Goal: Information Seeking & Learning: Learn about a topic

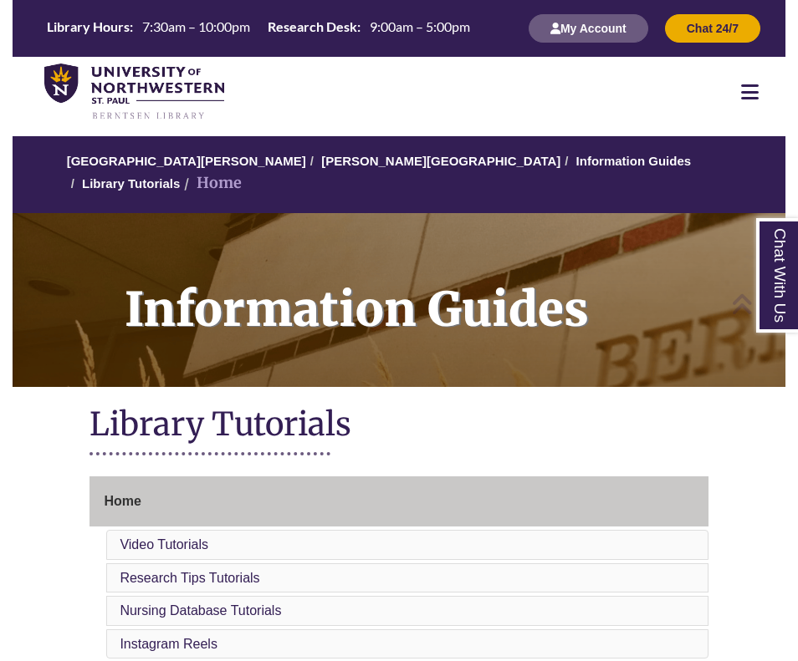
scroll to position [348, 0]
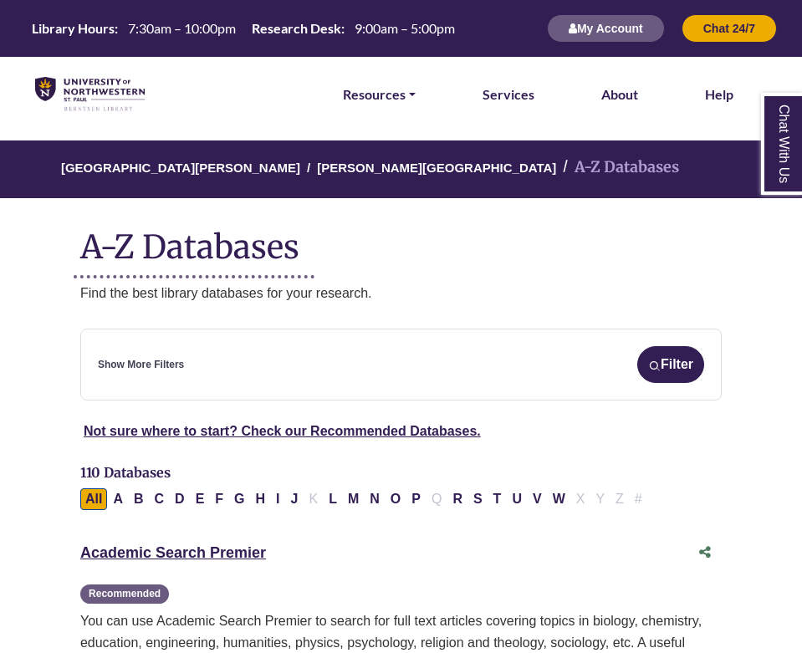
scroll to position [84, 0]
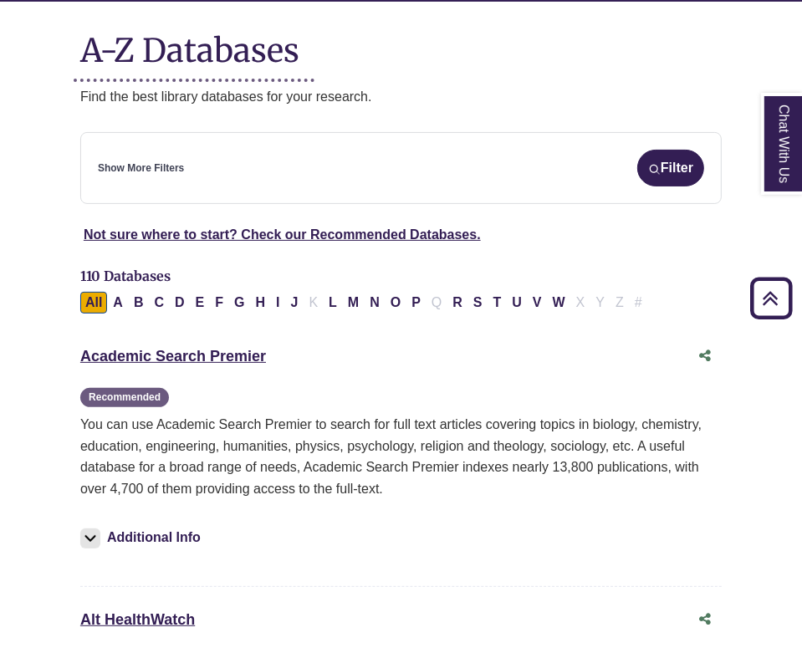
scroll to position [189, 0]
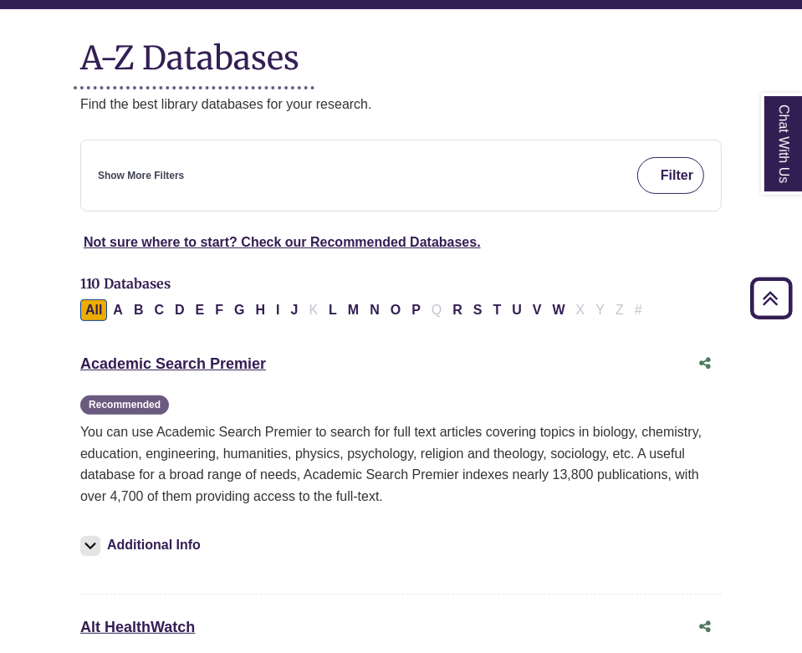
click at [689, 177] on button "Filter" at bounding box center [670, 175] width 67 height 37
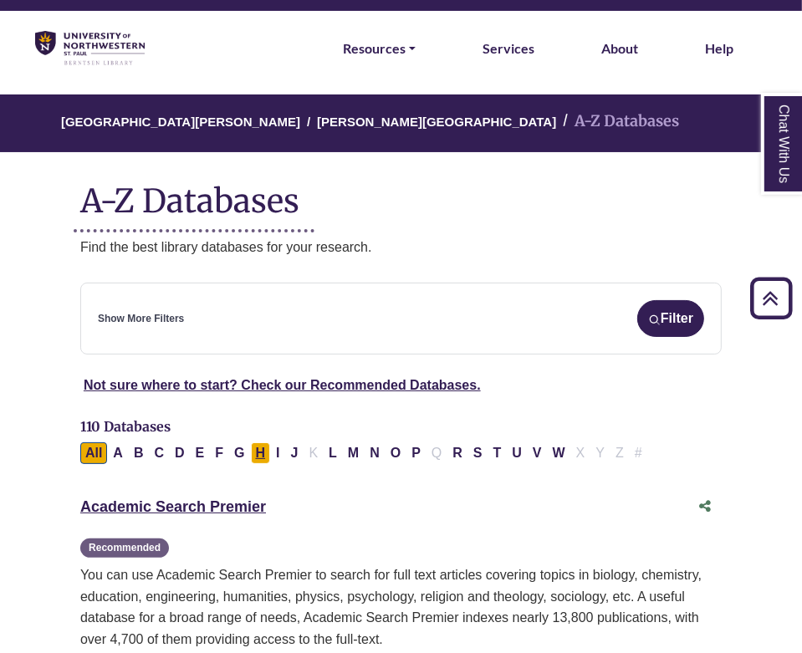
scroll to position [33, 0]
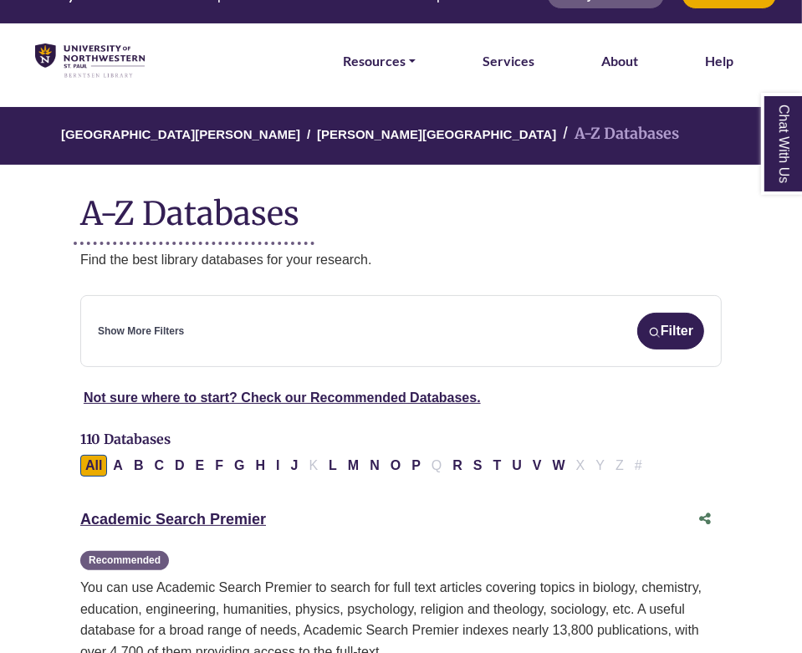
drag, startPoint x: 207, startPoint y: 43, endPoint x: 495, endPoint y: 223, distance: 339.2
click at [495, 223] on h1 "A-Z Databases" at bounding box center [400, 206] width 641 height 51
click at [408, 63] on link "Resources" at bounding box center [379, 61] width 73 height 22
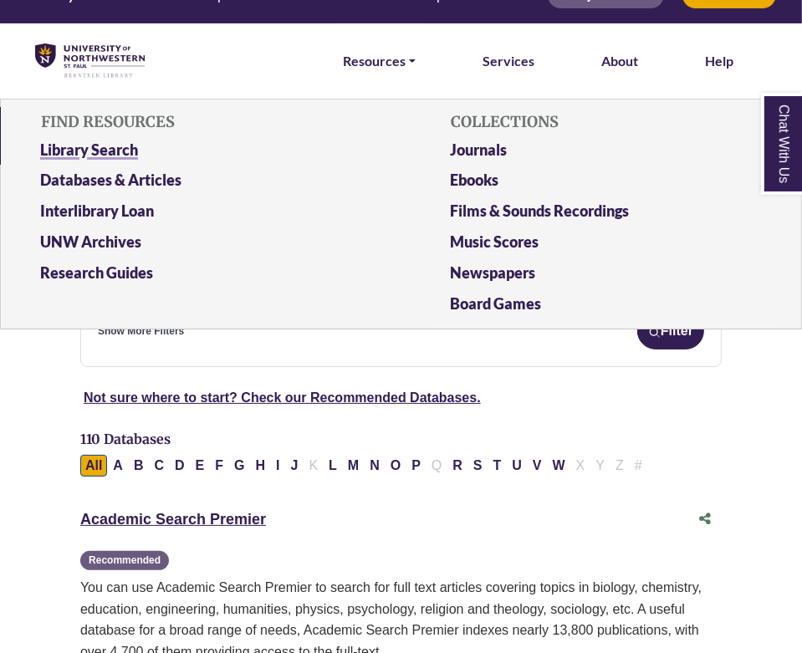
click at [97, 155] on link "Library Search" at bounding box center [196, 153] width 337 height 31
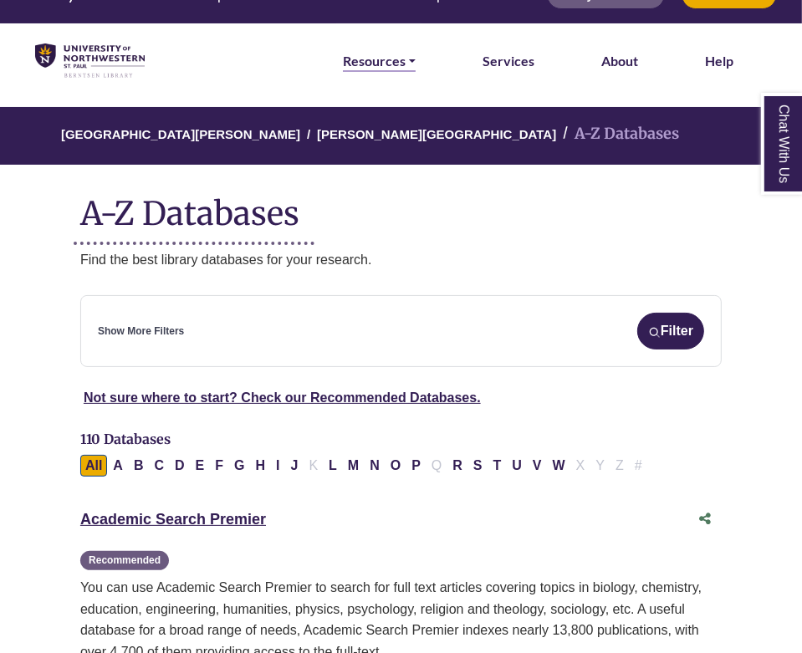
click at [401, 62] on link "Resources" at bounding box center [379, 61] width 73 height 22
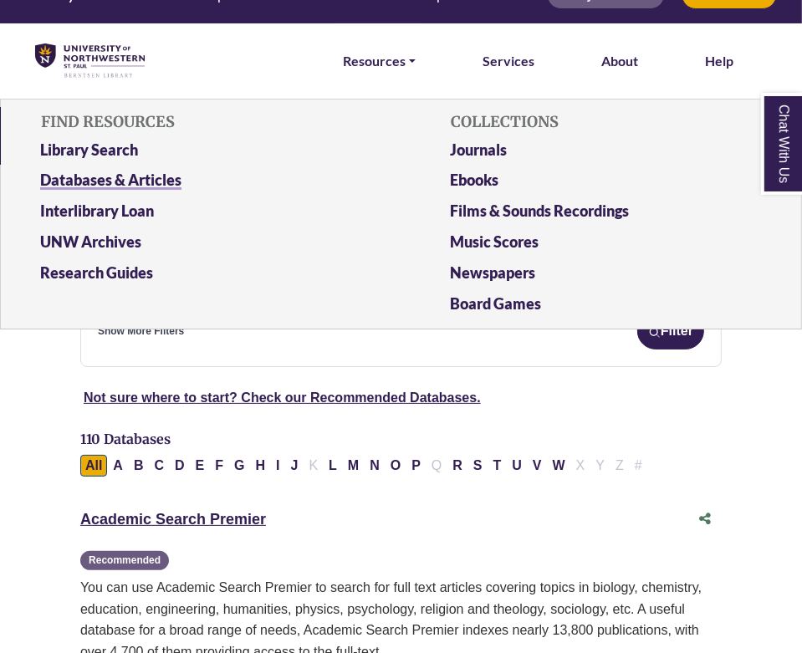
click at [207, 189] on link "Databases & Articles" at bounding box center [196, 183] width 337 height 31
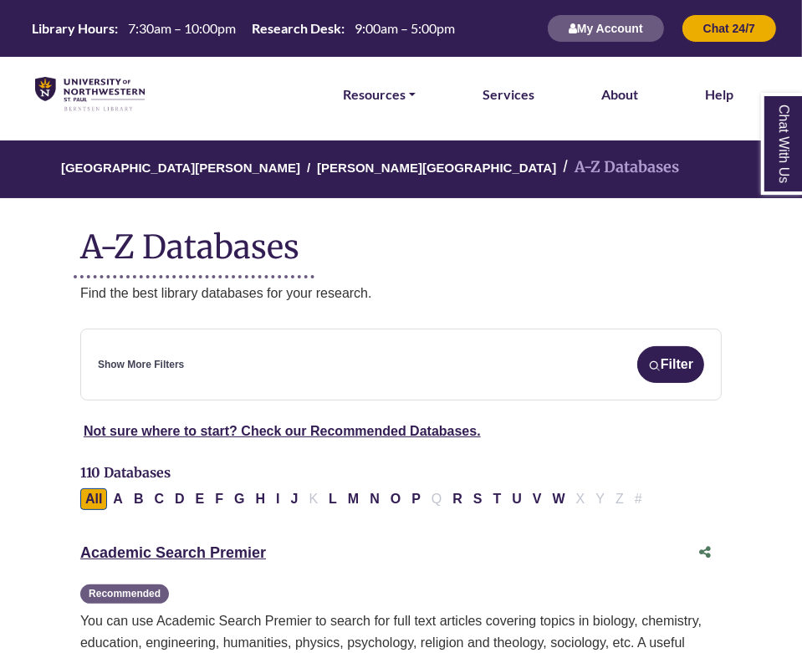
click at [292, 365] on div "Show More Filters Filter" at bounding box center [401, 364] width 606 height 37
click at [209, 345] on div "**********" at bounding box center [400, 365] width 641 height 72
drag, startPoint x: 209, startPoint y: 345, endPoint x: 378, endPoint y: 384, distance: 173.4
click at [378, 384] on div "**********" at bounding box center [400, 365] width 641 height 72
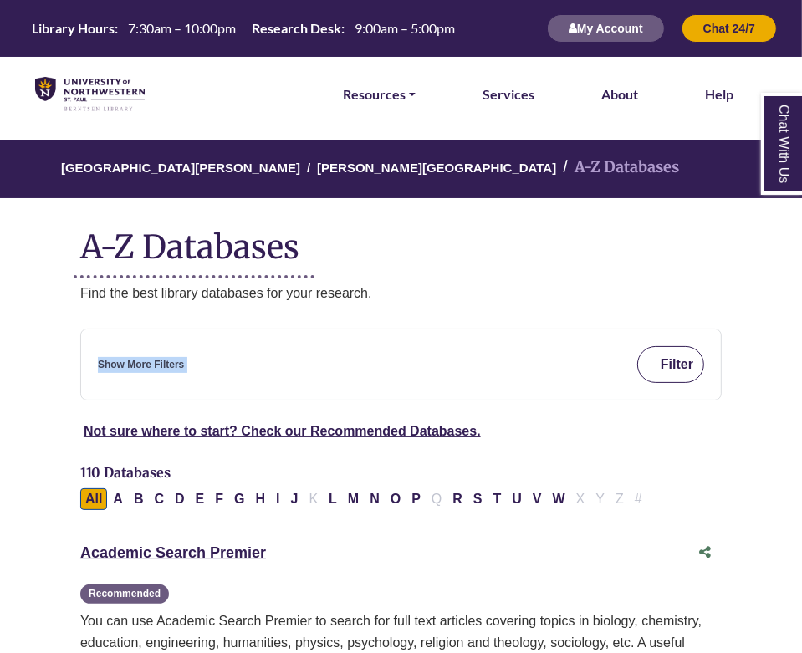
click at [659, 359] on button "Filter" at bounding box center [670, 364] width 67 height 37
click at [136, 363] on link "Show More Filters" at bounding box center [141, 365] width 86 height 16
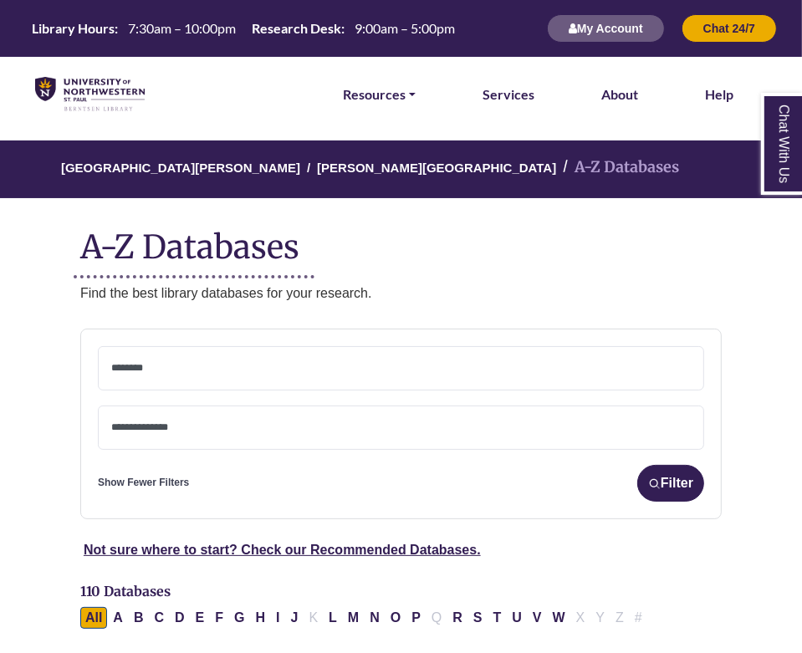
click at [182, 370] on textarea "Search" at bounding box center [401, 369] width 580 height 13
click at [241, 370] on span "× Social Sciences" at bounding box center [401, 368] width 580 height 43
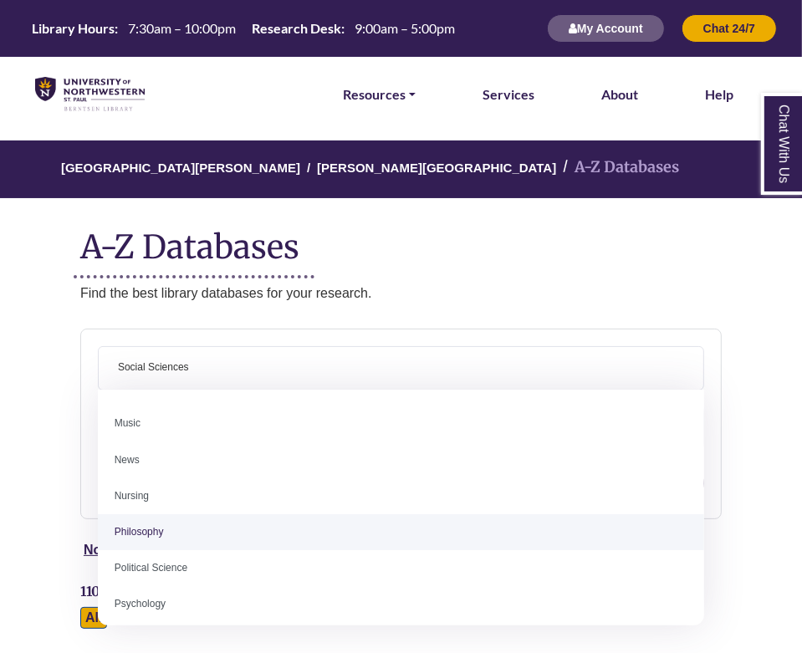
scroll to position [1187, 0]
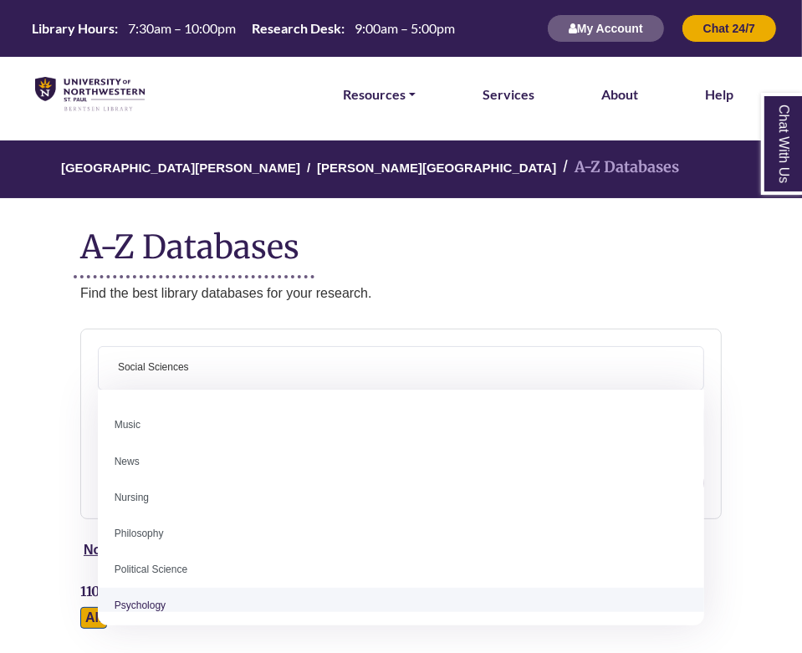
select select "*****"
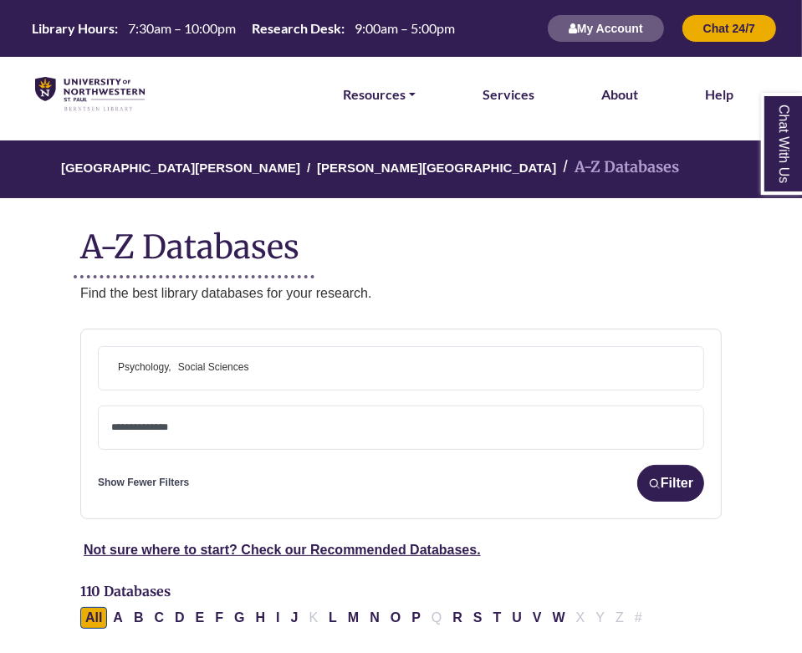
click at [184, 424] on textarea "Search" at bounding box center [401, 428] width 580 height 13
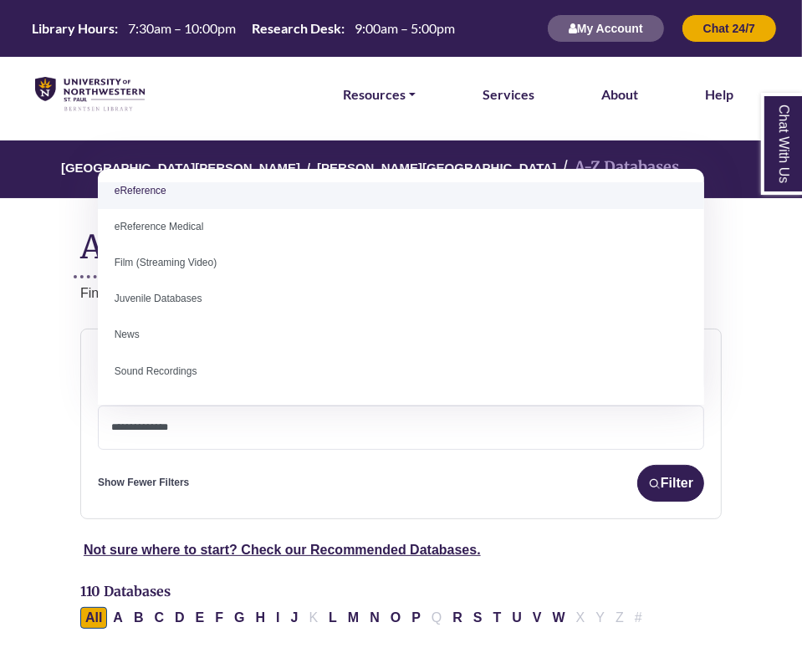
scroll to position [115, 0]
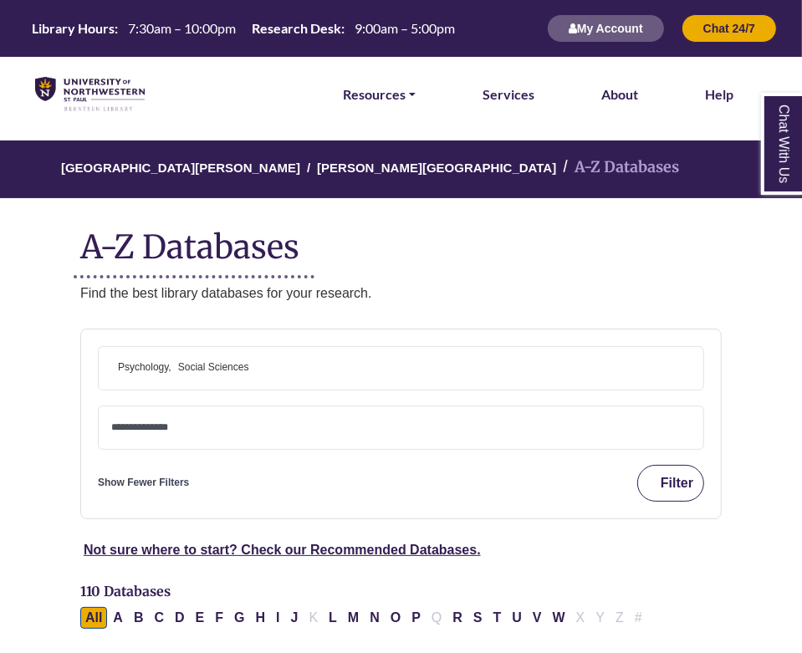
click at [672, 484] on button "Filter" at bounding box center [670, 483] width 67 height 37
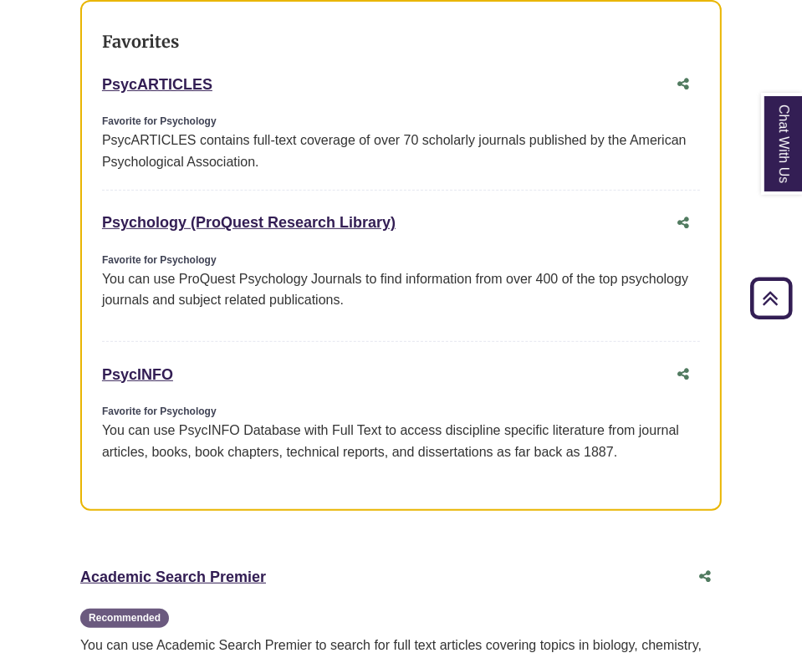
scroll to position [472, 1]
